Goal: Task Accomplishment & Management: Manage account settings

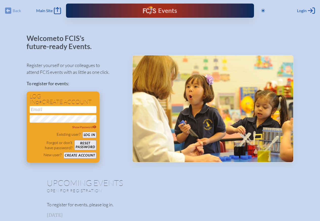
click at [88, 156] on button "Create account" at bounding box center [80, 155] width 33 height 6
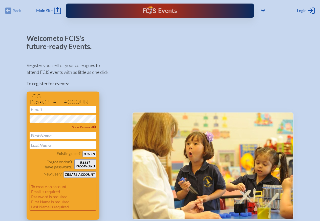
click at [51, 112] on input "email" at bounding box center [63, 109] width 67 height 7
type input "[EMAIL_ADDRESS][DOMAIN_NAME]"
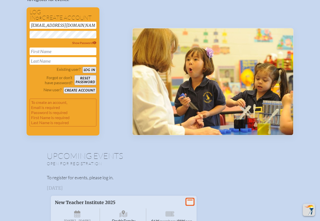
scroll to position [76, 0]
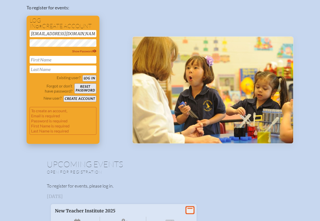
click at [88, 99] on button "Create account" at bounding box center [80, 99] width 33 height 6
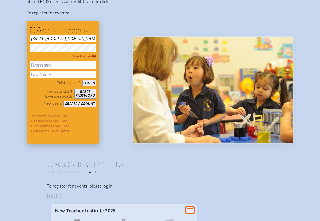
click at [51, 67] on input "text" at bounding box center [63, 65] width 67 height 8
type input "[PERSON_NAME]"
click at [76, 103] on button "Create account" at bounding box center [80, 104] width 33 height 6
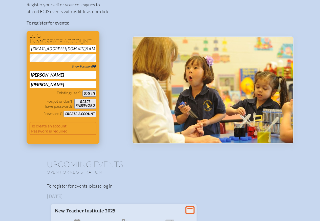
click at [96, 66] on icon at bounding box center [95, 66] width 4 height 3
click at [80, 112] on button "Create account" at bounding box center [80, 114] width 33 height 6
click at [93, 94] on button "Log in" at bounding box center [89, 93] width 14 height 6
click at [85, 103] on button "Reset password" at bounding box center [85, 104] width 22 height 10
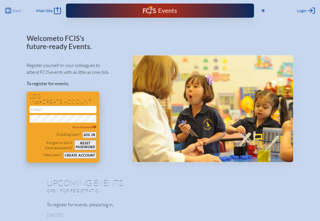
click at [66, 112] on input "email" at bounding box center [63, 109] width 67 height 7
type input "[EMAIL_ADDRESS][DOMAIN_NAME]"
click at [89, 133] on button "Log in" at bounding box center [89, 135] width 14 height 6
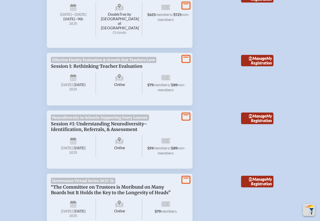
scroll to position [228, 0]
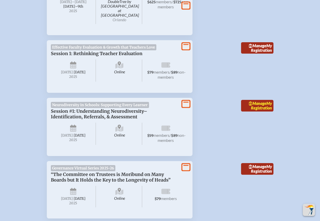
click at [267, 104] on link "Manage My Registration" at bounding box center [257, 106] width 32 height 12
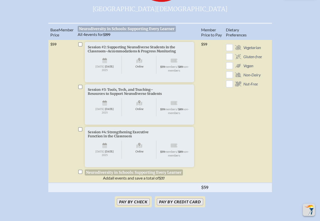
scroll to position [228, 0]
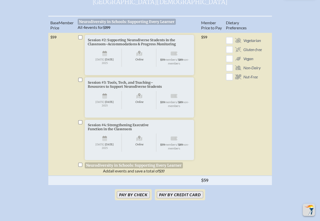
click at [81, 39] on input "checkbox" at bounding box center [80, 37] width 4 height 4
checkbox input "true"
click at [79, 82] on input "checkbox" at bounding box center [80, 80] width 4 height 4
checkbox input "true"
click at [82, 124] on input "checkbox" at bounding box center [80, 122] width 4 height 4
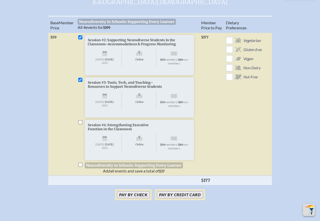
checkbox input "true"
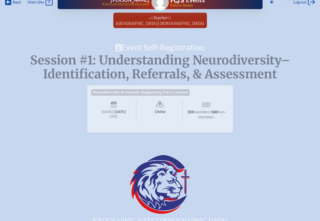
scroll to position [0, 0]
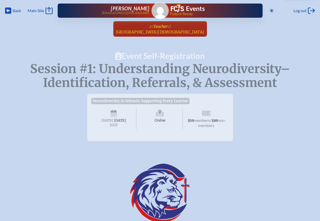
click at [172, 29] on span "at [GEOGRAPHIC_DATA][DEMOGRAPHIC_DATA]" at bounding box center [160, 28] width 89 height 11
